Goal: Navigation & Orientation: Find specific page/section

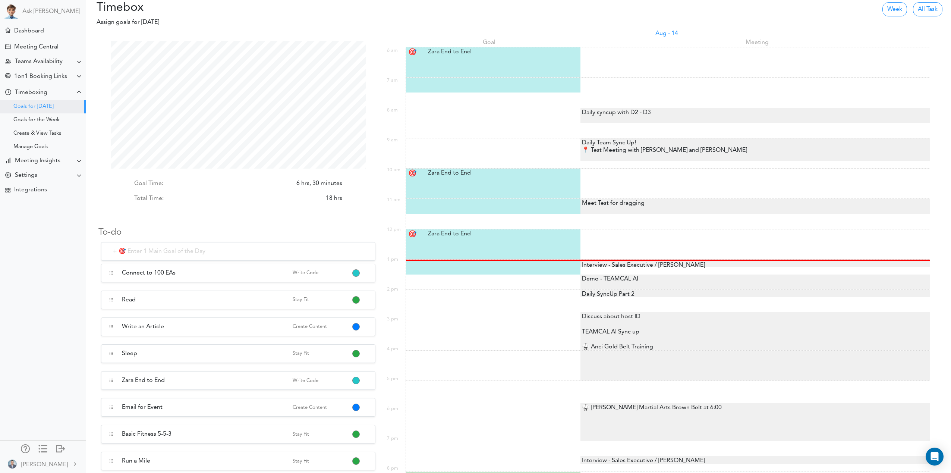
scroll to position [127, 255]
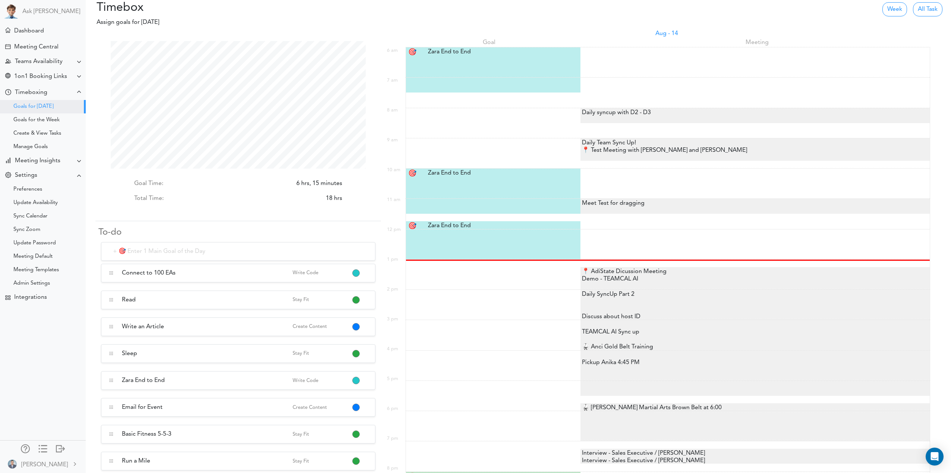
scroll to position [127, 255]
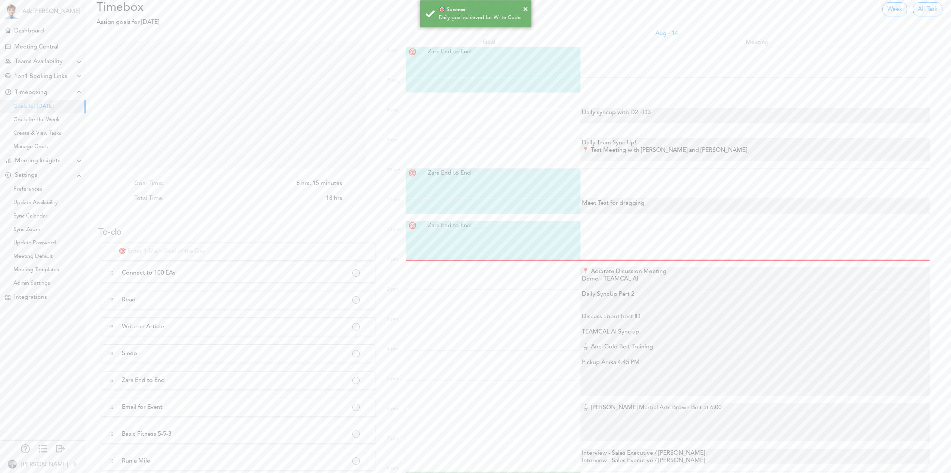
scroll to position [127, 255]
